Goal: Information Seeking & Learning: Learn about a topic

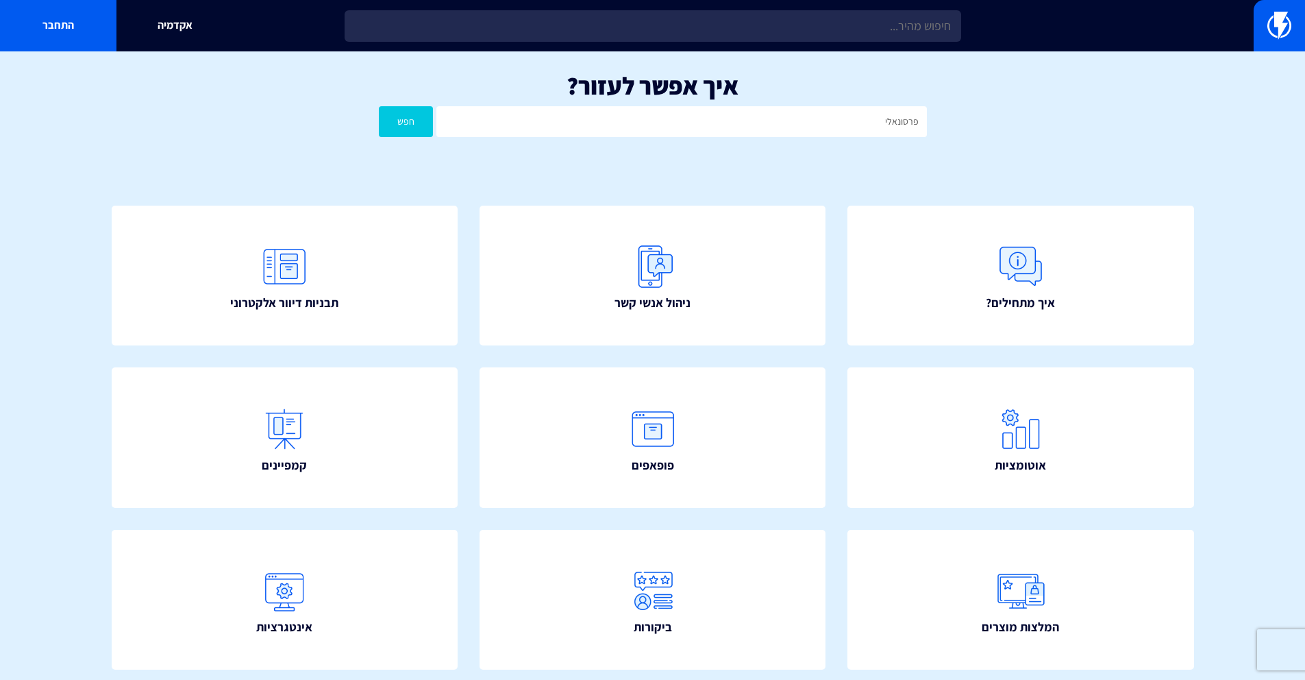
click at [379, 106] on button "חפש" at bounding box center [406, 121] width 55 height 31
click at [837, 134] on input "פרסונאלי" at bounding box center [682, 121] width 490 height 31
click at [839, 127] on input "פרסונאלי" at bounding box center [682, 121] width 490 height 31
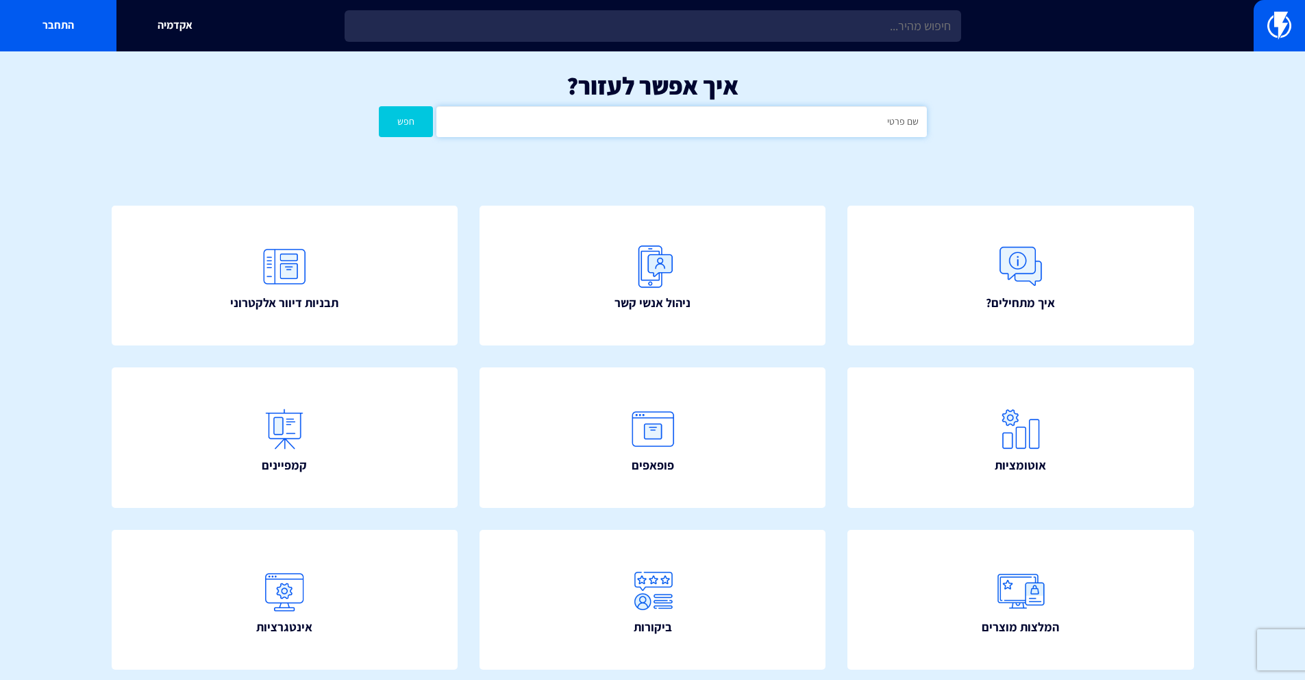
click at [379, 106] on button "חפש" at bounding box center [406, 121] width 55 height 31
click at [654, 124] on input "שם פרטי" at bounding box center [682, 121] width 490 height 31
click at [379, 106] on button "חפש" at bounding box center [406, 121] width 55 height 31
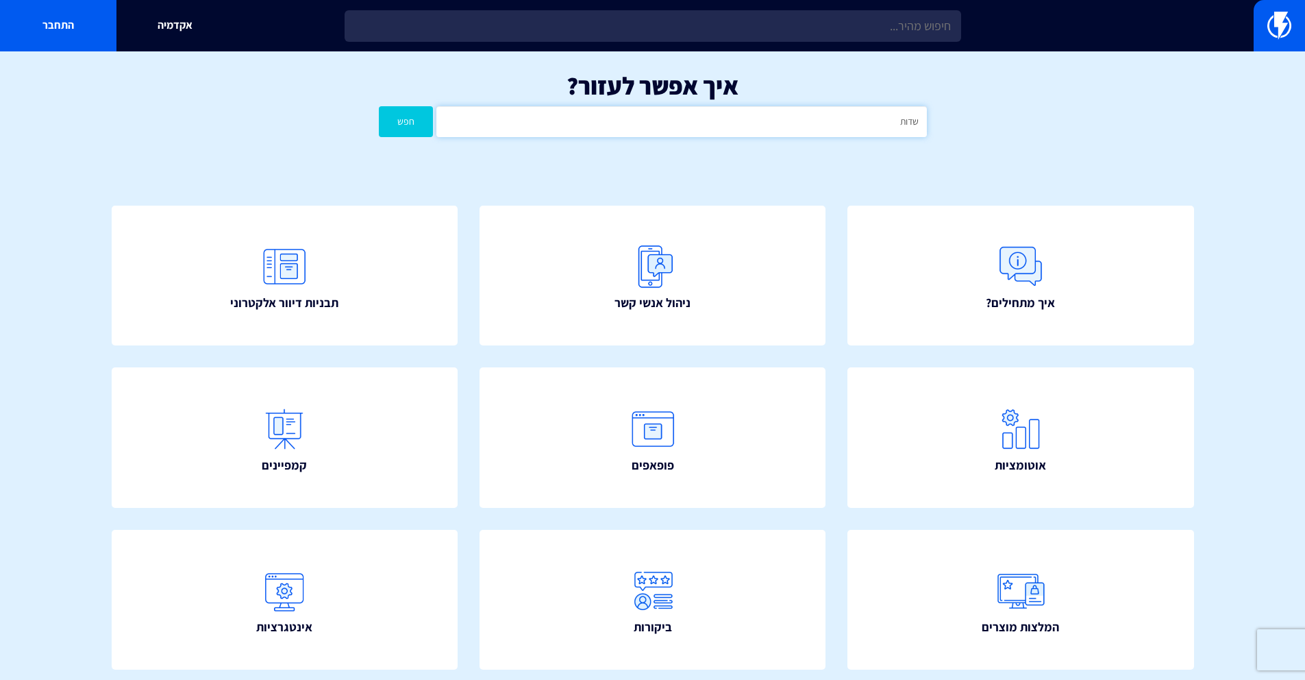
click at [617, 119] on input "שדות" at bounding box center [682, 121] width 490 height 31
type input "עגלה"
click at [379, 106] on button "חפש" at bounding box center [406, 121] width 55 height 31
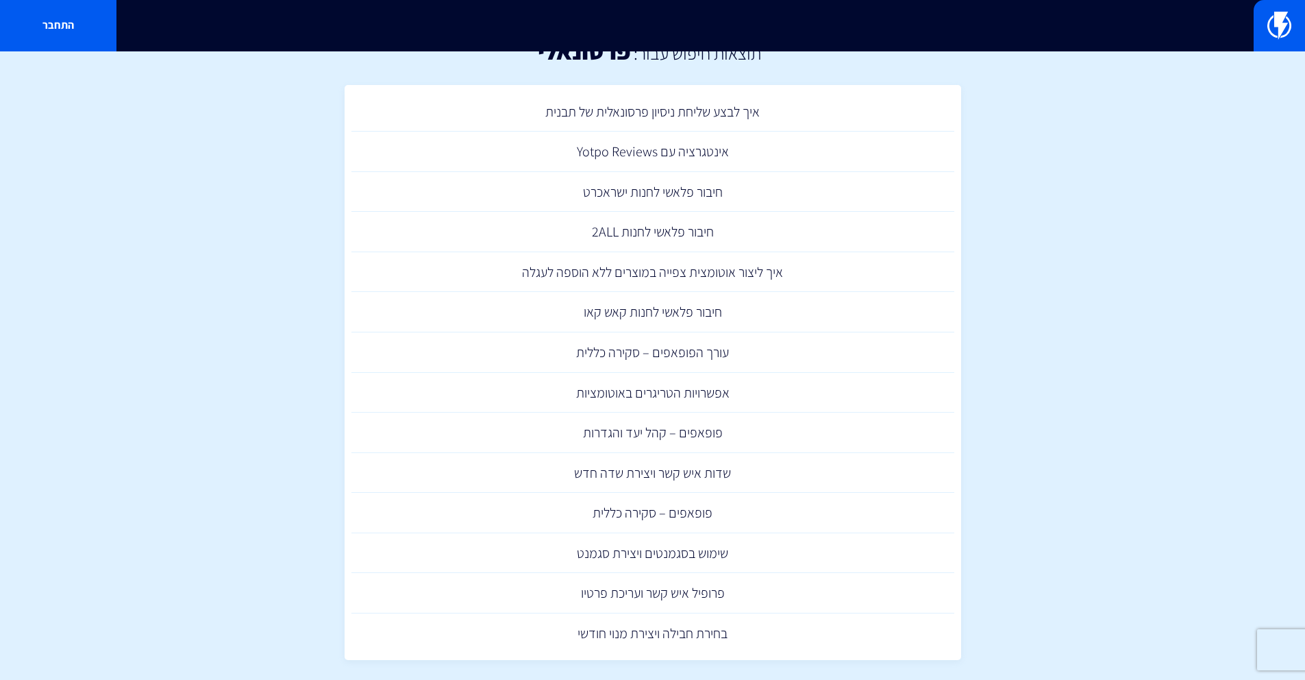
scroll to position [49, 0]
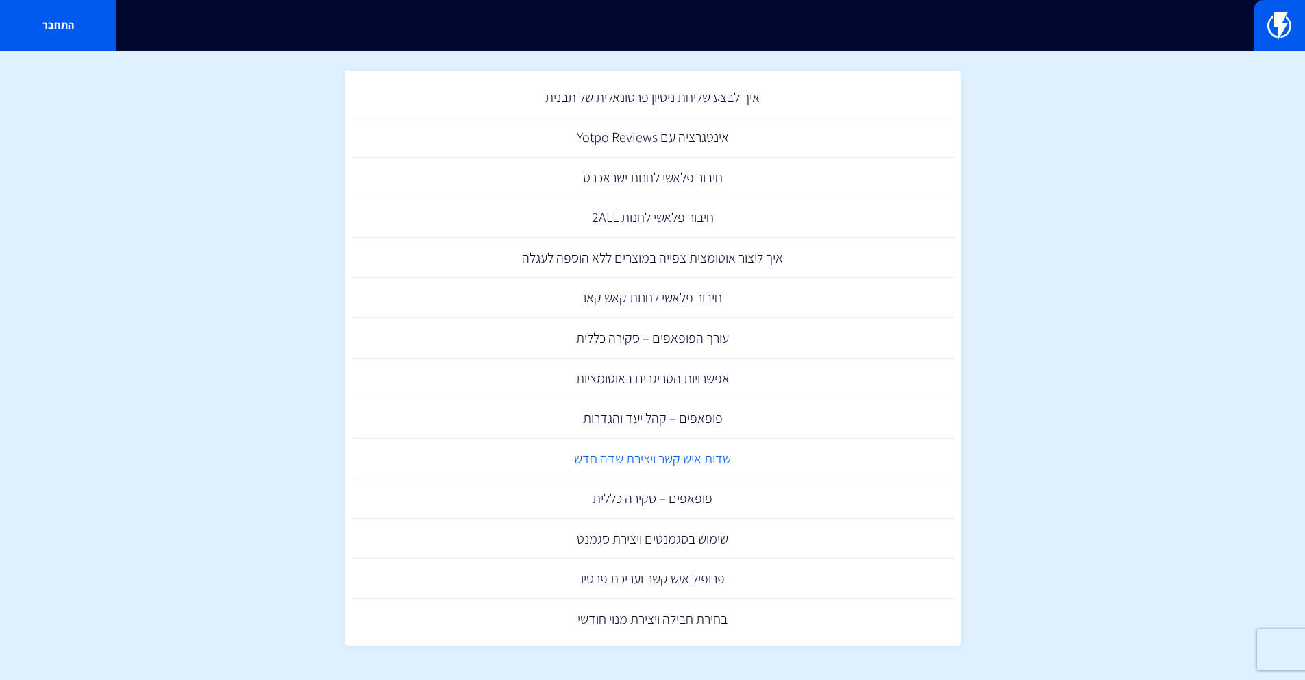
click at [643, 459] on link "שדות איש קשר ויצירת שדה חדש" at bounding box center [653, 459] width 603 height 40
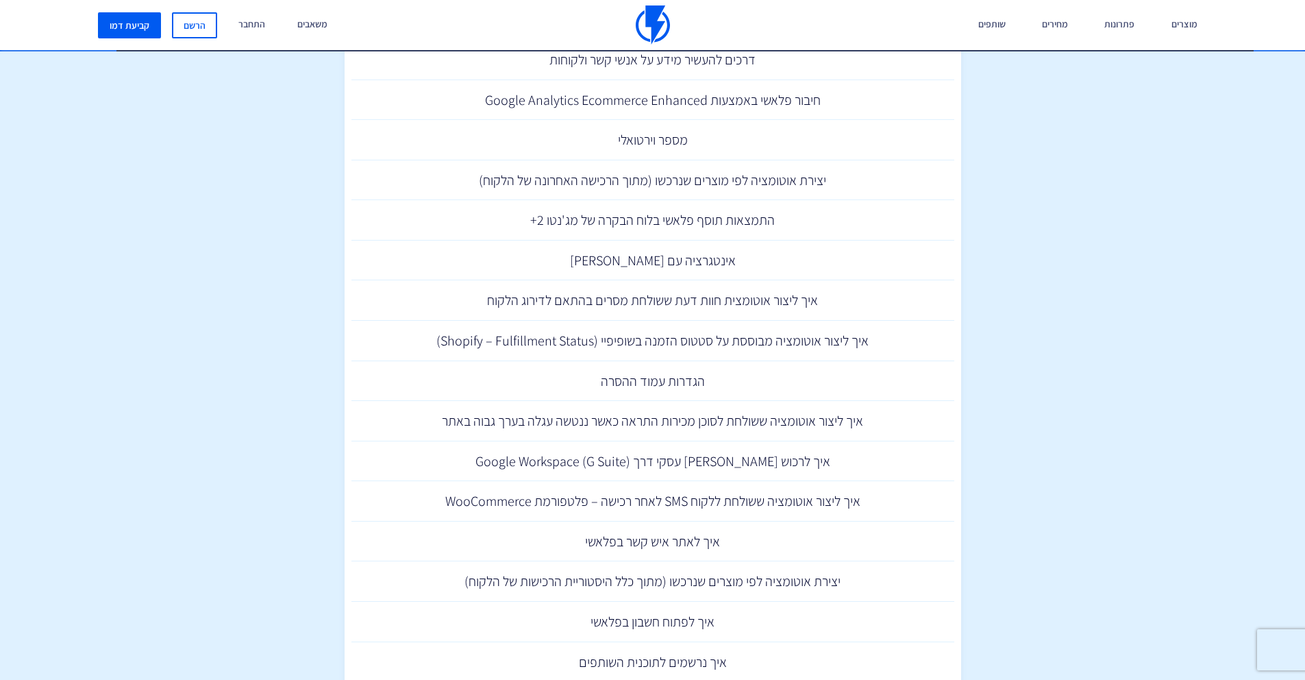
scroll to position [1257, 0]
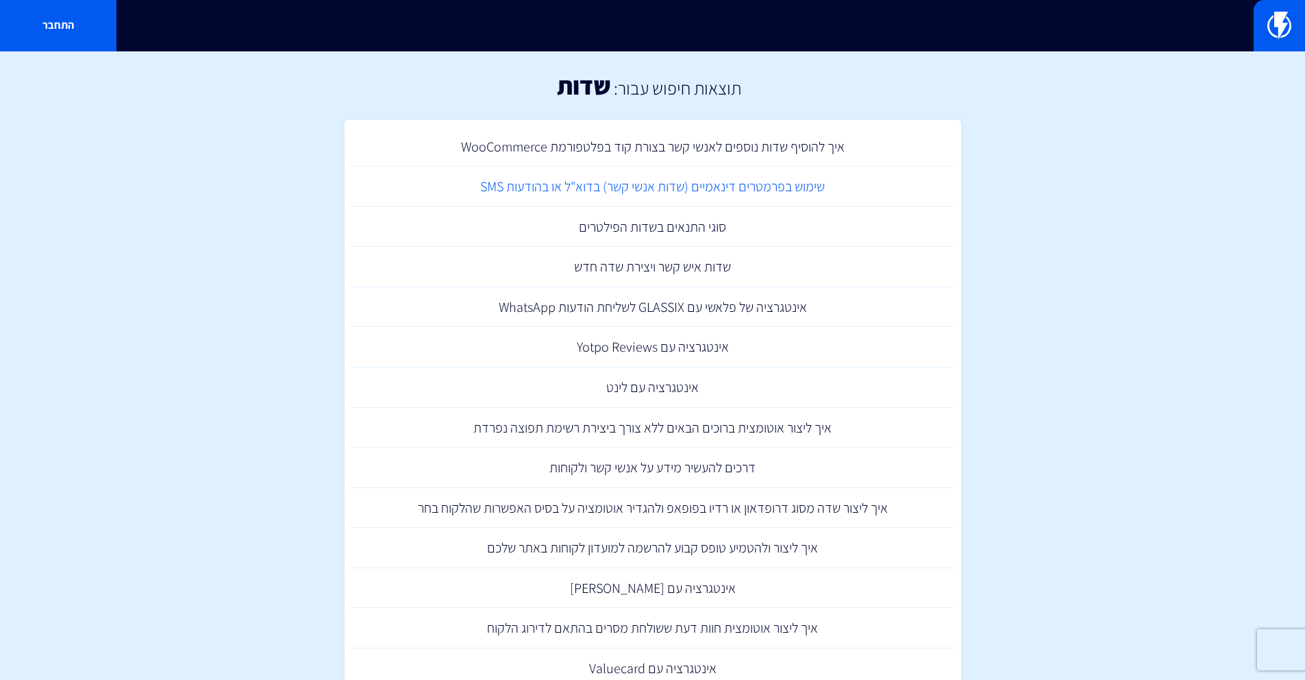
click at [654, 182] on link "שימוש בפרמטרים דינאמיים (שדות אנשי קשר) בדוא"ל או בהודעות SMS" at bounding box center [653, 187] width 603 height 40
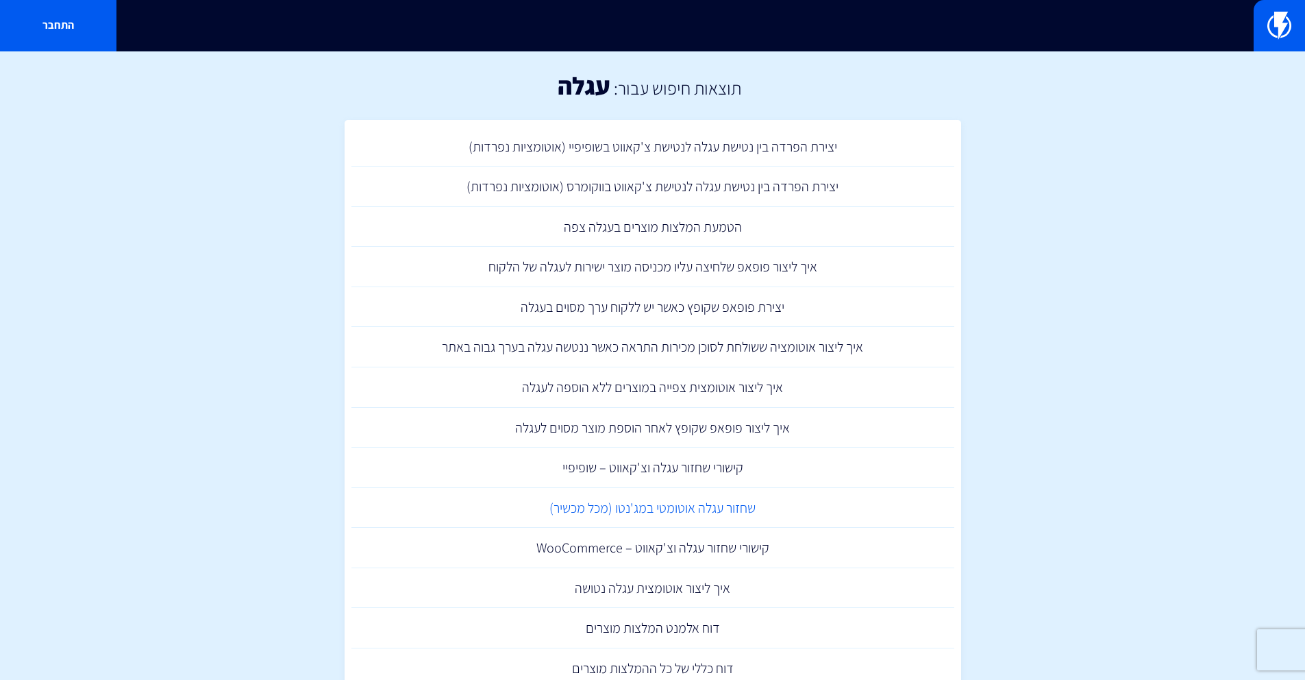
click at [713, 503] on link "שחזור עגלה אוטומטי במג'נטו (מכל מכשיר)" at bounding box center [653, 508] width 603 height 40
